Goal: Check status

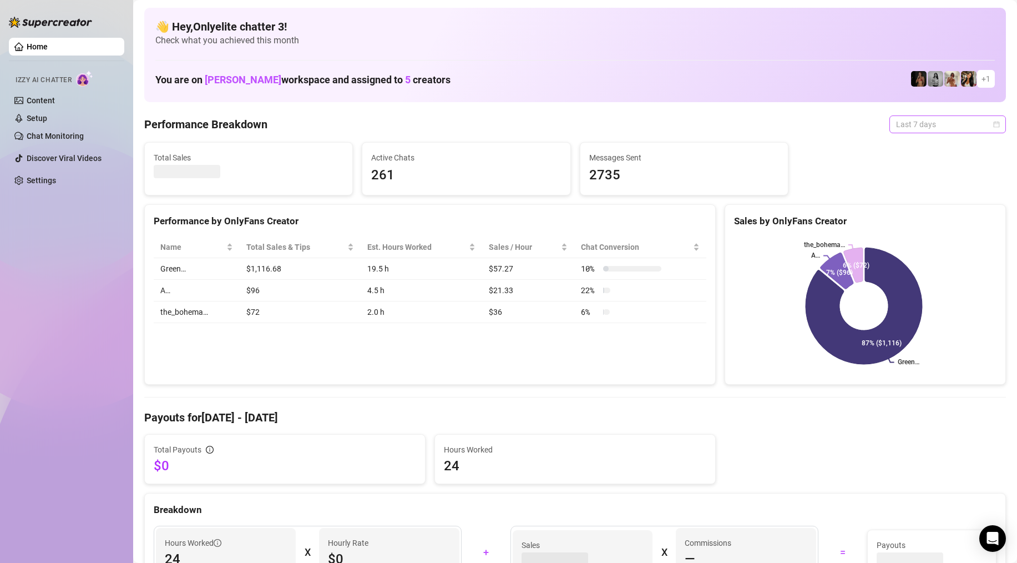
click at [939, 129] on span "Last 7 days" at bounding box center [947, 124] width 103 height 17
drag, startPoint x: 907, startPoint y: 148, endPoint x: 933, endPoint y: 140, distance: 27.2
click at [907, 148] on div "Last 24 hours" at bounding box center [939, 146] width 99 height 12
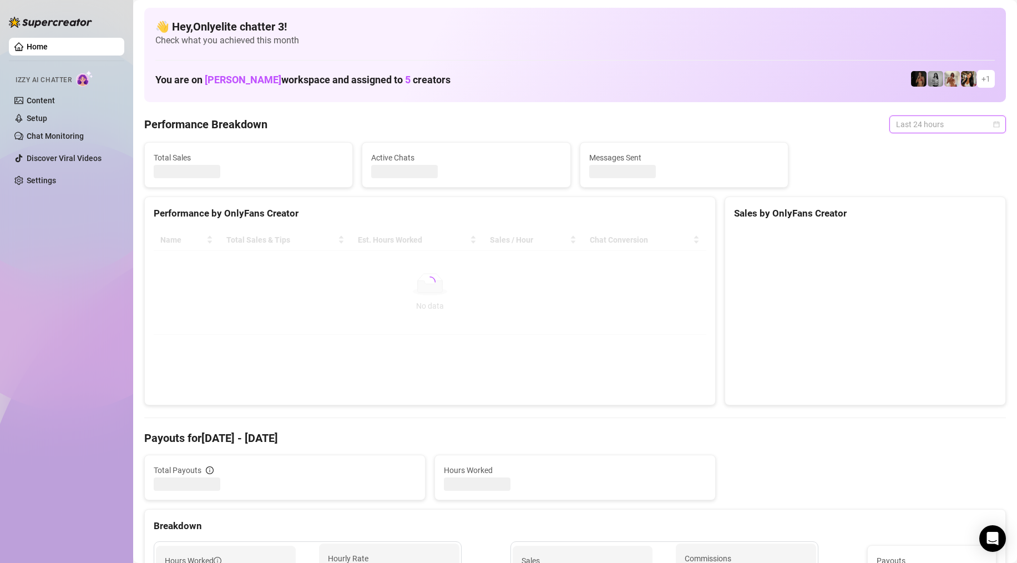
click at [984, 128] on span "Last 24 hours" at bounding box center [947, 124] width 103 height 17
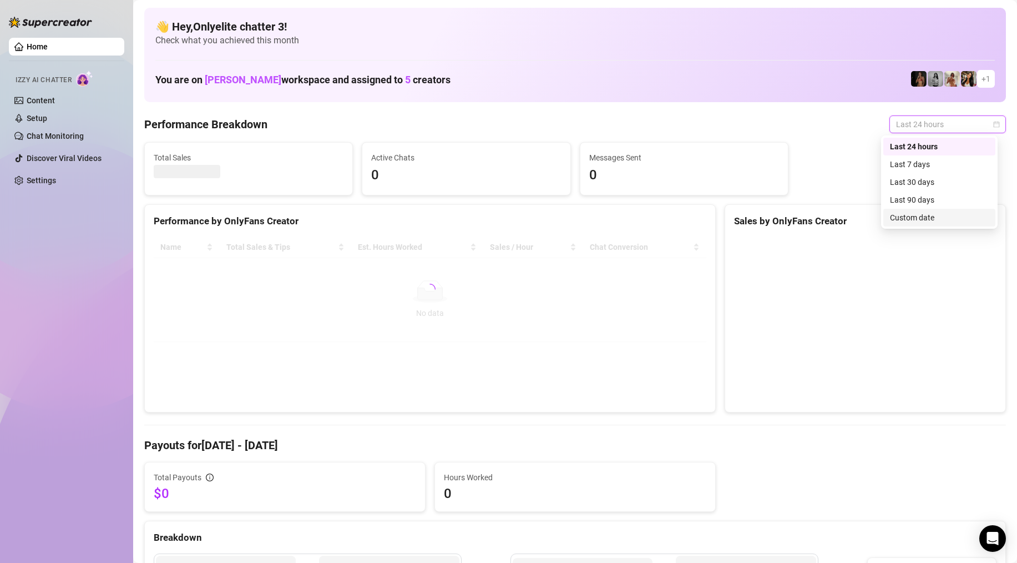
click at [918, 218] on div "Custom date" at bounding box center [939, 217] width 99 height 12
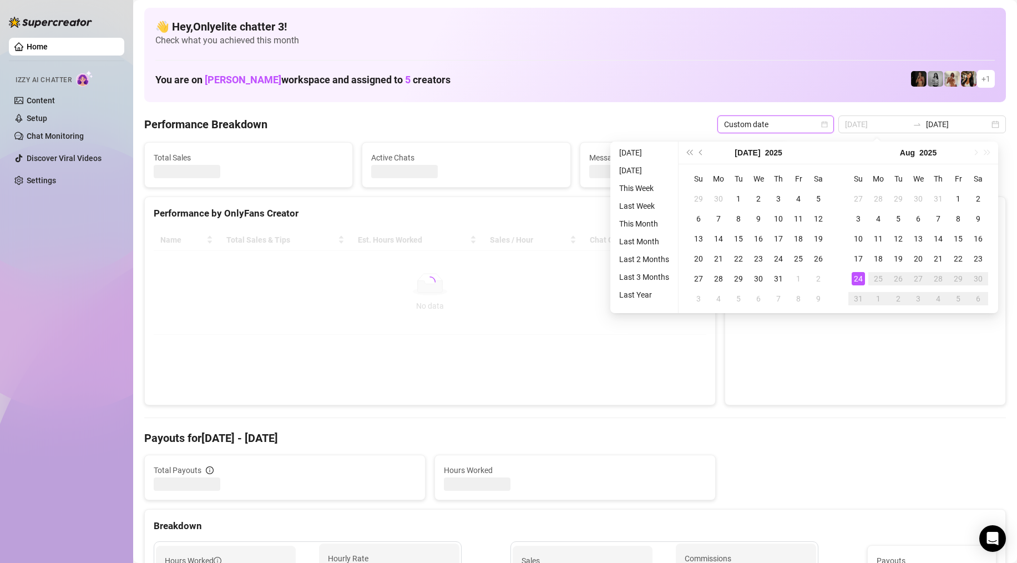
click at [859, 277] on div "24" at bounding box center [858, 278] width 13 height 13
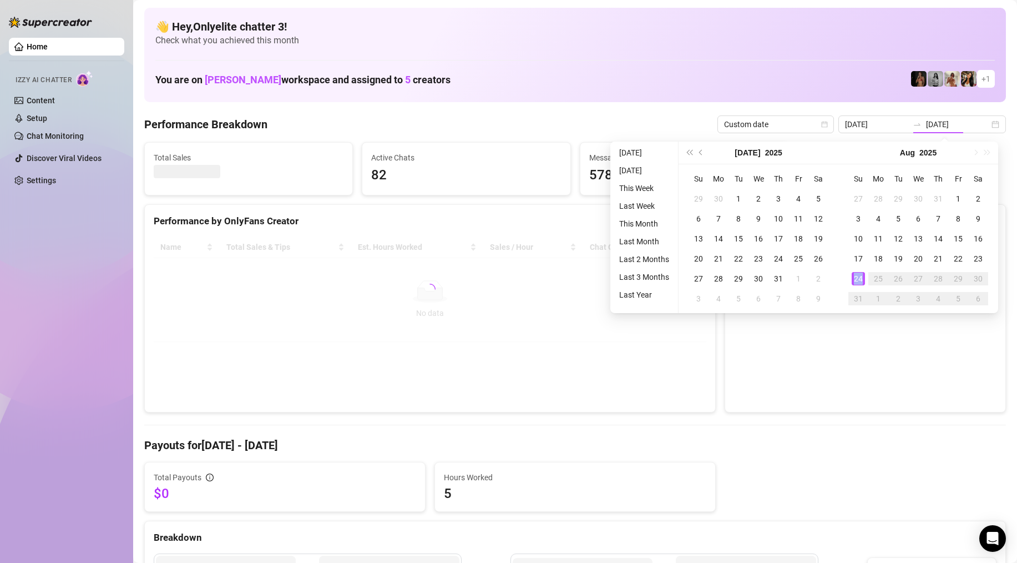
type input "[DATE]"
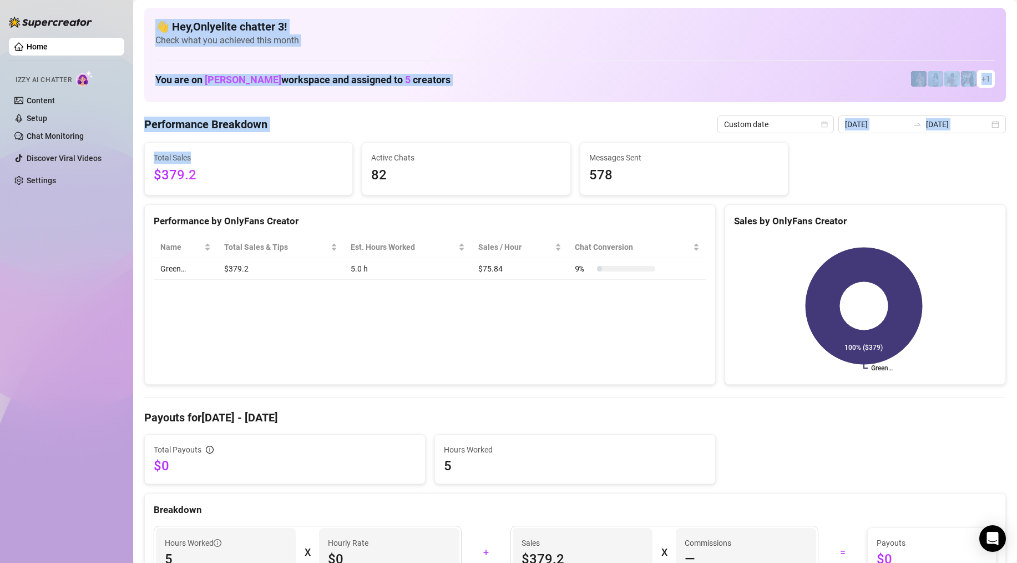
drag, startPoint x: 206, startPoint y: 163, endPoint x: 143, endPoint y: 173, distance: 64.7
click at [72, 164] on div "Home Izzy AI Chatter Content Setup Chat Monitoring Discover Viral Videos Settin…" at bounding box center [508, 281] width 1017 height 563
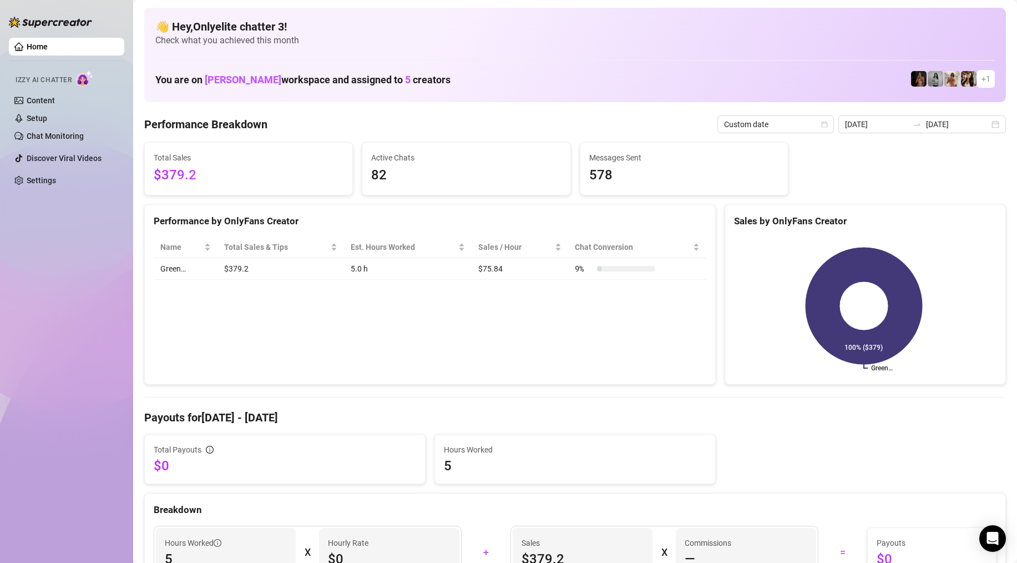
click at [171, 179] on span "$379.2" at bounding box center [249, 175] width 190 height 21
drag, startPoint x: 167, startPoint y: 177, endPoint x: 228, endPoint y: 181, distance: 60.6
click at [226, 181] on span "$379.2" at bounding box center [249, 175] width 190 height 21
click at [228, 176] on span "$379.2" at bounding box center [249, 175] width 190 height 21
drag, startPoint x: 227, startPoint y: 175, endPoint x: 215, endPoint y: 170, distance: 12.5
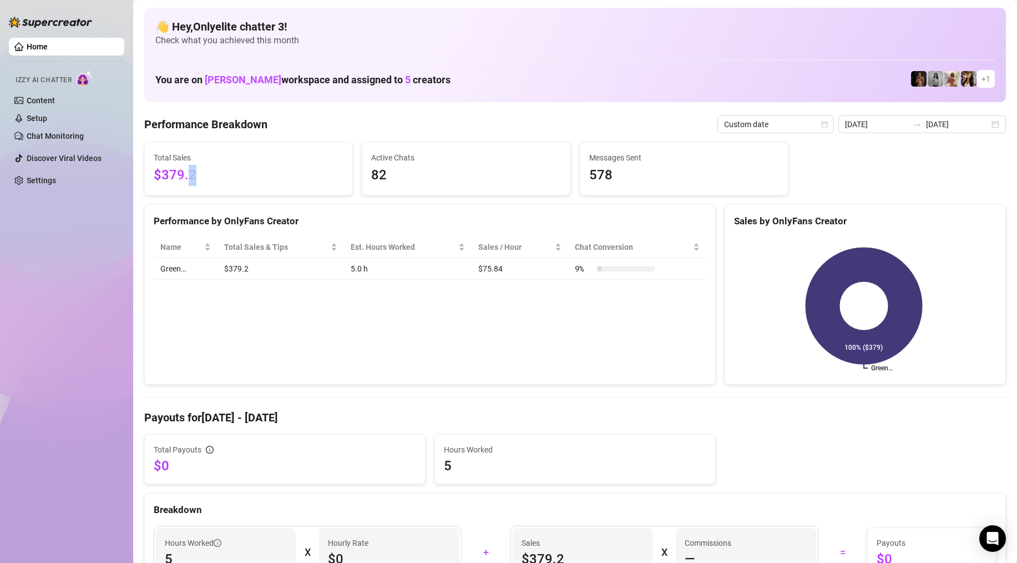
click at [203, 178] on span "$379.2" at bounding box center [249, 175] width 190 height 21
click at [222, 168] on span "$379.2" at bounding box center [249, 175] width 190 height 21
